Goal: Task Accomplishment & Management: Manage account settings

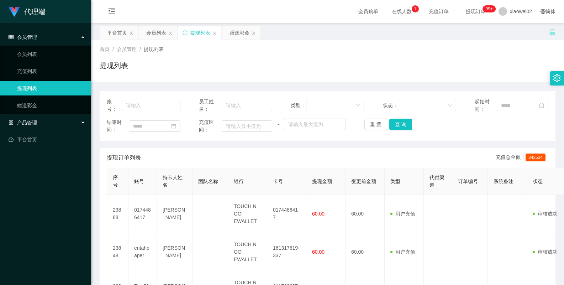
click at [54, 126] on div "产品管理" at bounding box center [45, 122] width 91 height 14
click at [63, 118] on div "产品管理" at bounding box center [45, 122] width 91 height 14
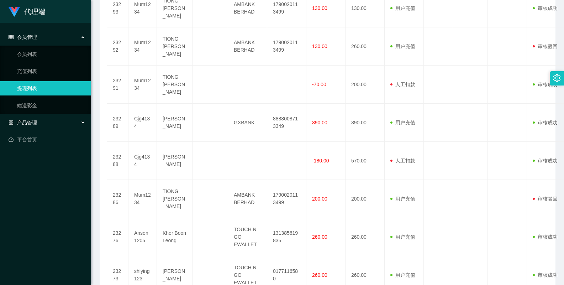
click at [51, 125] on div "产品管理" at bounding box center [45, 122] width 91 height 14
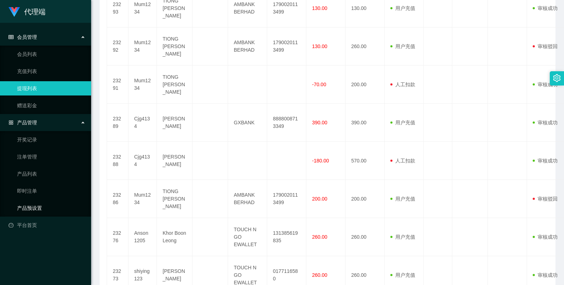
click at [39, 208] on link "产品预设置" at bounding box center [51, 208] width 68 height 14
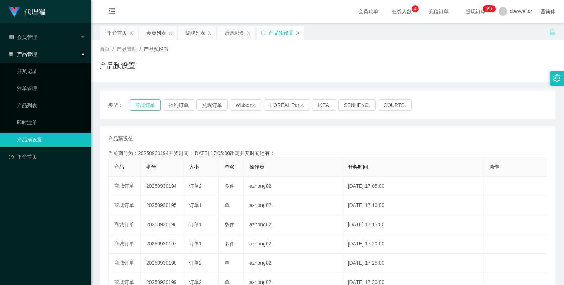
click at [144, 111] on div "类型： 商城订单 福利订单 兑现订单 Watsons. L'ORÉAL Paris. IKEA. [GEOGRAPHIC_DATA]. COURTS." at bounding box center [328, 105] width 456 height 28
click at [150, 106] on button "商城订单" at bounding box center [145, 104] width 31 height 11
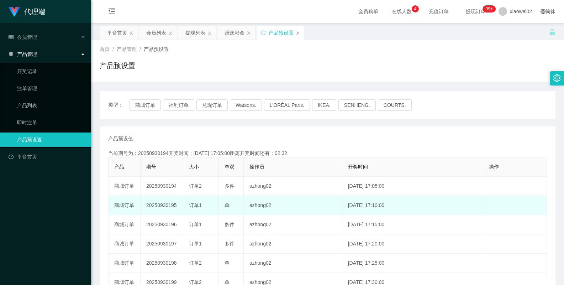
click at [167, 205] on td "20250930195" at bounding box center [162, 205] width 43 height 19
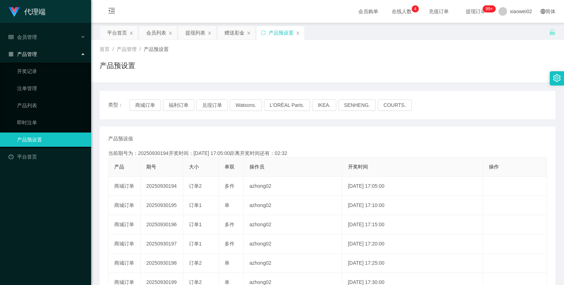
copy td "20250930195"
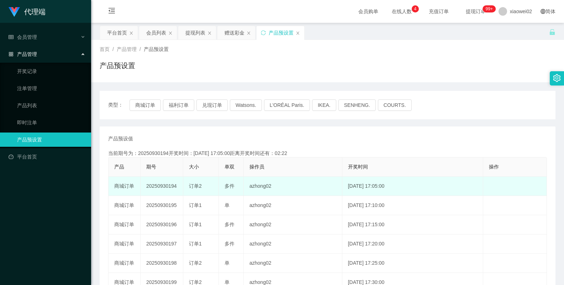
click at [165, 187] on td "20250930194" at bounding box center [162, 185] width 43 height 19
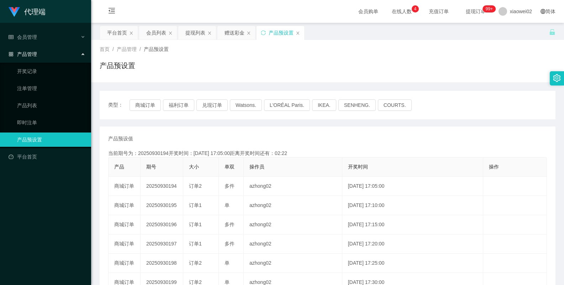
copy td "20250930194"
click at [339, 133] on div "产品预设值 添加期号 当前期号为：20250930194开奖时间：[DATE] 17:05:00距离开奖时间还有：00:0-1868 产品 期号 大小 单双 …" at bounding box center [328, 263] width 456 height 274
click at [60, 53] on div "产品管理" at bounding box center [45, 54] width 91 height 14
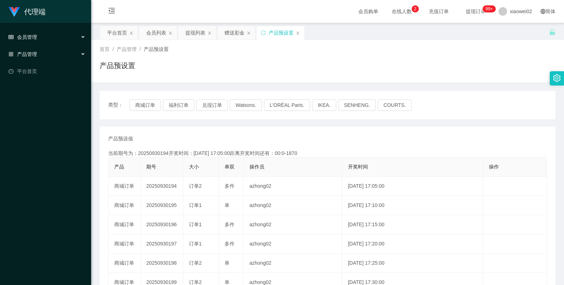
click at [59, 38] on div "会员管理" at bounding box center [45, 37] width 91 height 14
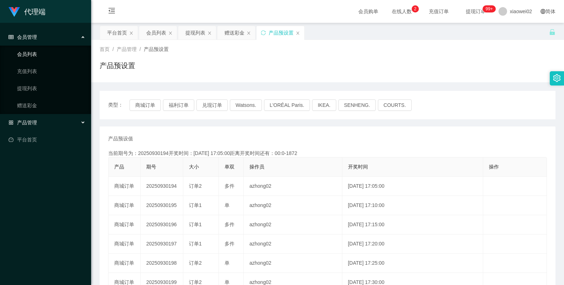
click at [44, 51] on link "会员列表" at bounding box center [51, 54] width 68 height 14
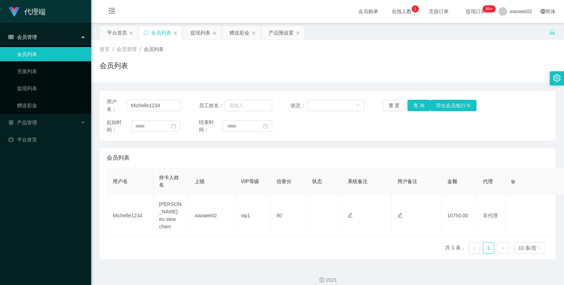
click at [430, 141] on div "用户名： Michelle1234 员工姓名： 状态： 重 置 查 询 导出会员银行卡 起始时间： 结束时间： 会员列表 用户名 持卡人姓名 上级 VIP等级…" at bounding box center [328, 175] width 456 height 168
click at [32, 120] on span "产品管理" at bounding box center [23, 123] width 28 height 6
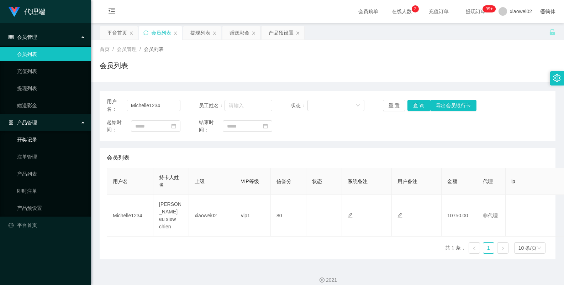
click at [35, 141] on link "开奖记录" at bounding box center [51, 139] width 68 height 14
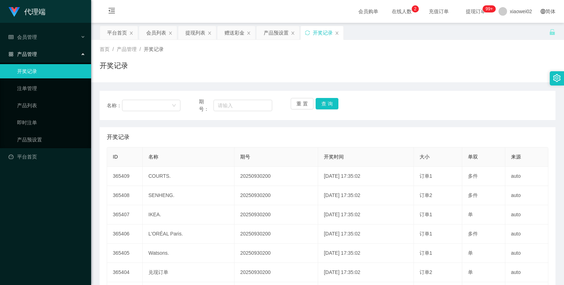
click at [307, 133] on div "开奖记录 添加开奖记录" at bounding box center [328, 137] width 442 height 20
click at [45, 122] on link "即时注单" at bounding box center [51, 122] width 68 height 14
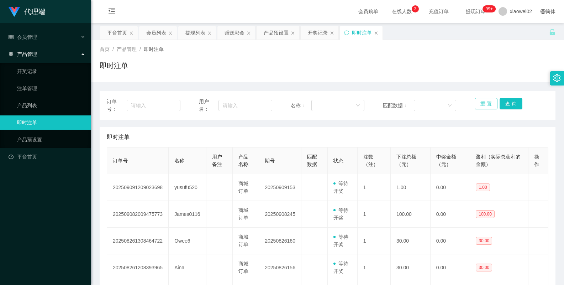
click at [490, 103] on button "重 置" at bounding box center [486, 103] width 23 height 11
click at [506, 101] on button "查 询" at bounding box center [511, 103] width 23 height 11
click at [227, 100] on input "text" at bounding box center [245, 105] width 54 height 11
paste input "0174486417"
type input "0174486417"
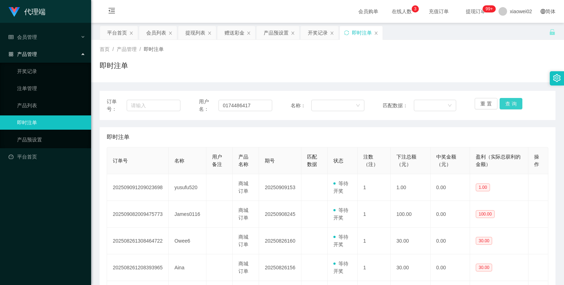
click at [507, 100] on button "查 询" at bounding box center [511, 103] width 23 height 11
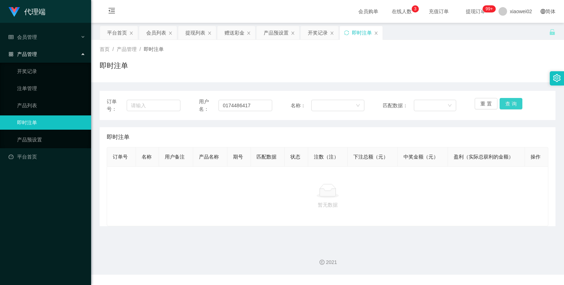
click at [507, 100] on button "查 询" at bounding box center [511, 103] width 23 height 11
click at [41, 85] on link "注单管理" at bounding box center [51, 88] width 68 height 14
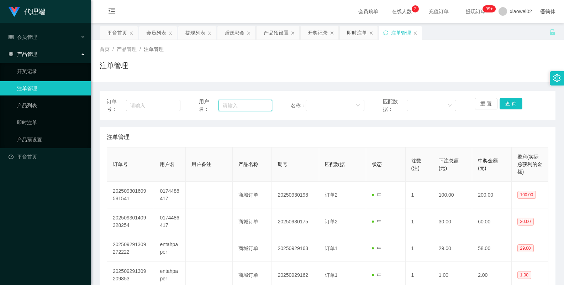
drag, startPoint x: 224, startPoint y: 104, endPoint x: 303, endPoint y: 106, distance: 79.0
click at [224, 104] on input "text" at bounding box center [245, 105] width 54 height 11
paste input "0174486417"
type input "0174486417"
click at [513, 101] on button "查 询" at bounding box center [511, 103] width 23 height 11
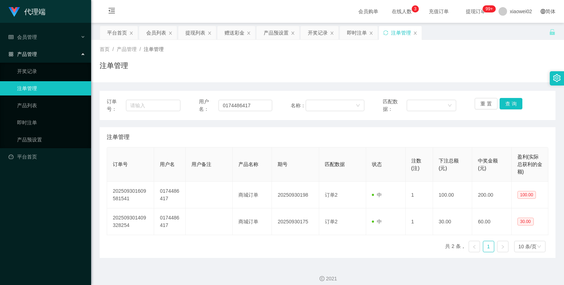
click at [315, 74] on div "注单管理" at bounding box center [328, 68] width 456 height 16
click at [228, 31] on div "赠送彩金" at bounding box center [235, 33] width 20 height 14
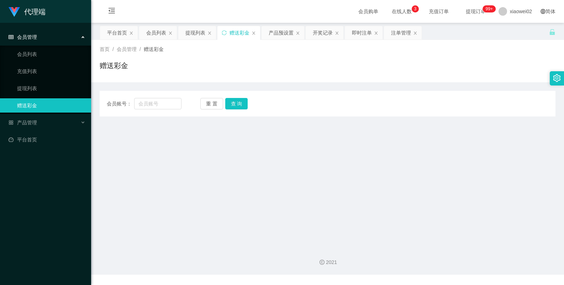
click at [157, 120] on main "关闭左侧 关闭右侧 关闭其它 刷新页面 平台首页 会员列表 提现列表 赠送彩金 产品预设置 开奖记录 即时注单 注单管理 首页 / 会员管理 / 赠送彩金 /…" at bounding box center [327, 132] width 473 height 218
click at [159, 102] on input "text" at bounding box center [158, 103] width 48 height 11
paste input "0174486417"
type input "0174486417"
click at [235, 103] on button "查 询" at bounding box center [236, 103] width 23 height 11
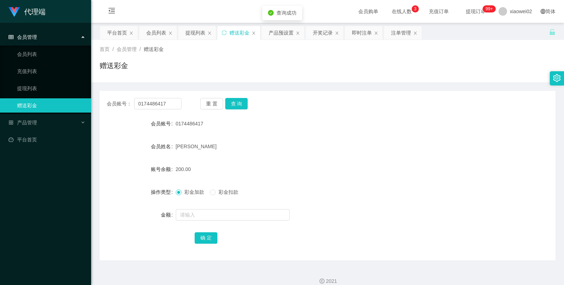
click at [233, 192] on span "彩金扣款" at bounding box center [229, 192] width 26 height 6
click at [201, 215] on input "text" at bounding box center [233, 214] width 114 height 11
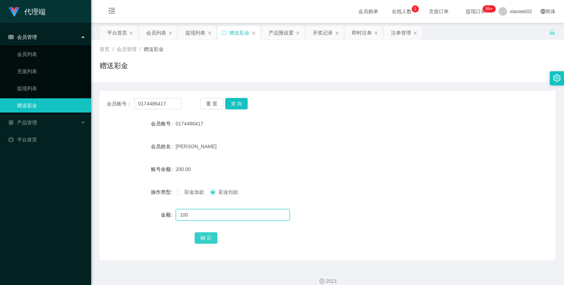
type input "100"
click at [205, 236] on button "确 定" at bounding box center [206, 237] width 23 height 11
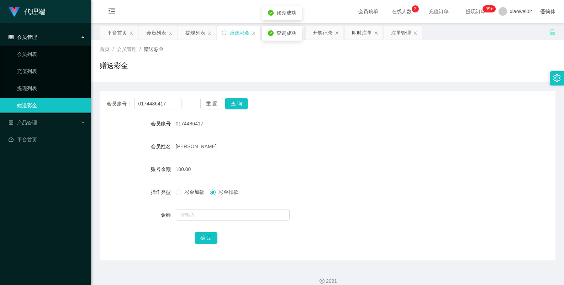
click at [369, 158] on form "会员账号 0174486417 会员姓名 Cheong Lai Ping 账号余额 100.00 操作类型 彩金加款 彩金扣款 金额 确 定" at bounding box center [328, 180] width 456 height 128
click at [239, 106] on button "查 询" at bounding box center [236, 103] width 23 height 11
click at [239, 106] on div "重 置 查 询" at bounding box center [237, 103] width 75 height 11
click at [239, 106] on button "查 询" at bounding box center [236, 103] width 23 height 11
click at [370, 143] on div "[PERSON_NAME]" at bounding box center [309, 146] width 266 height 14
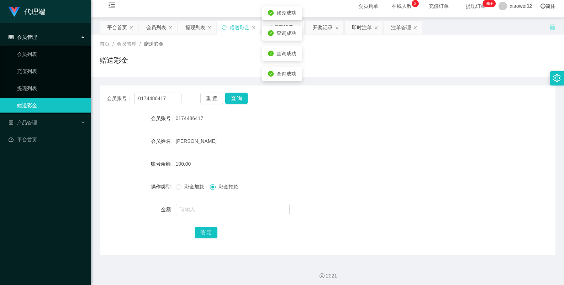
scroll to position [9, 0]
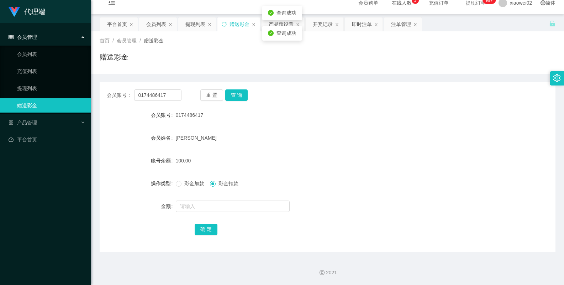
drag, startPoint x: 384, startPoint y: 128, endPoint x: 429, endPoint y: 5, distance: 130.7
click at [394, 105] on div "会员账号： 0174486417 重 置 查 询 会员账号 0174486417 会员姓名 Cheong Lai Ping 账号余额 100.00 操作类型 …" at bounding box center [328, 166] width 456 height 169
